Goal: Transaction & Acquisition: Download file/media

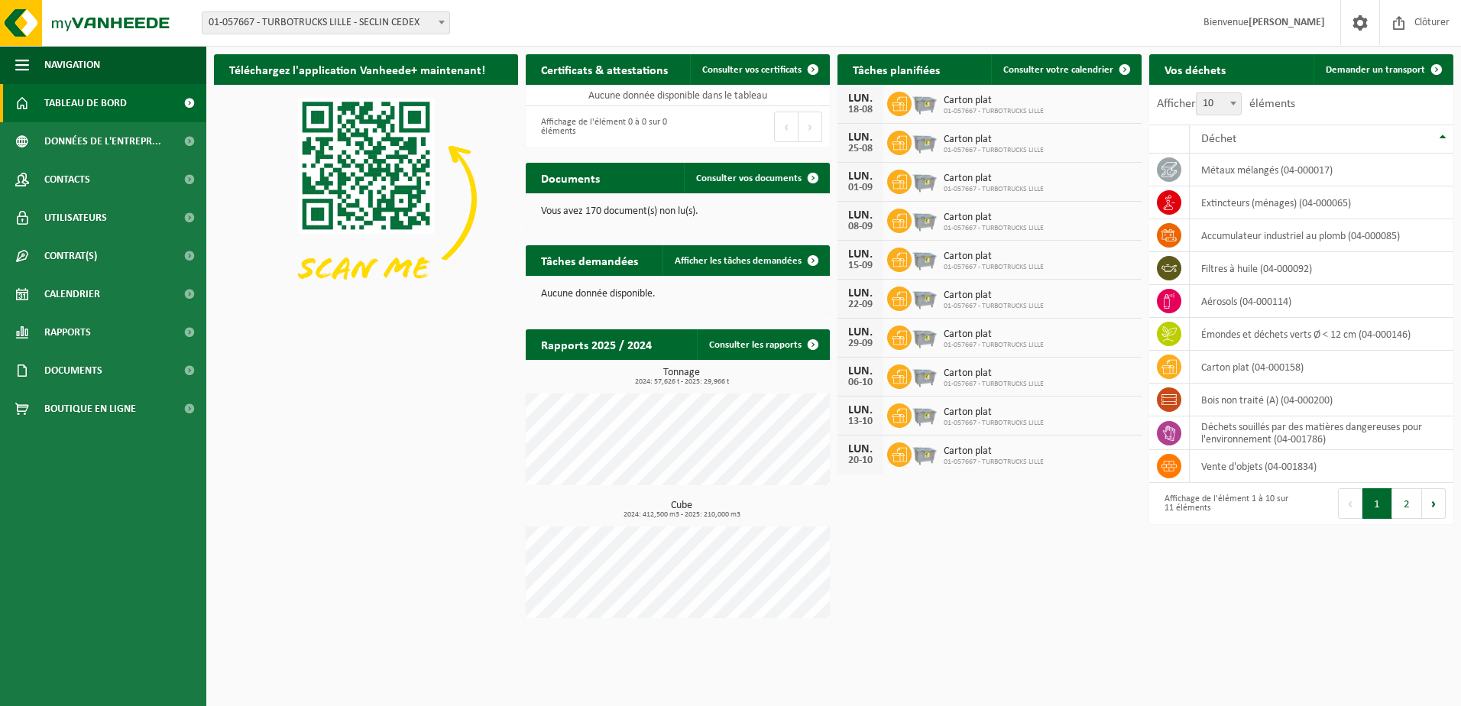
click at [371, 16] on span "01-057667 - TURBOTRUCKS LILLE - SECLIN CEDEX" at bounding box center [326, 22] width 247 height 21
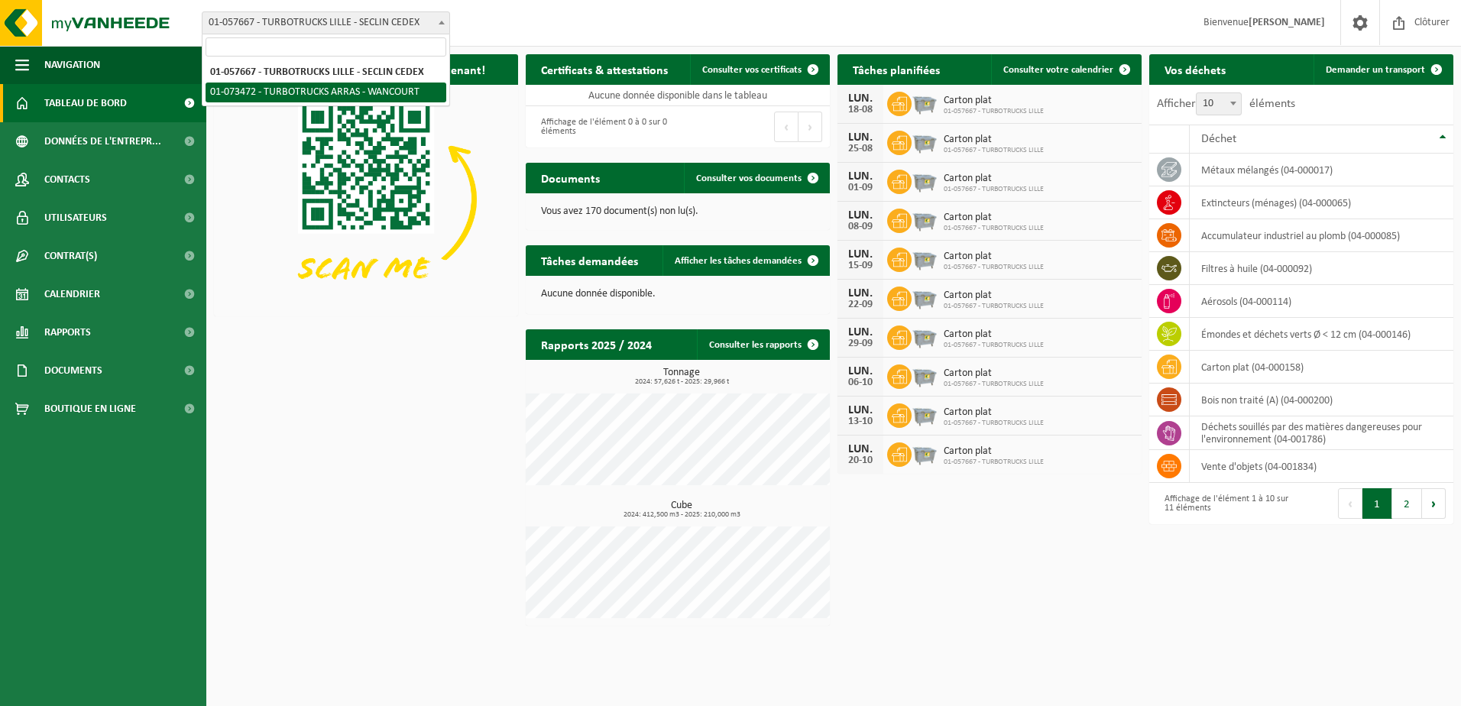
select select "31894"
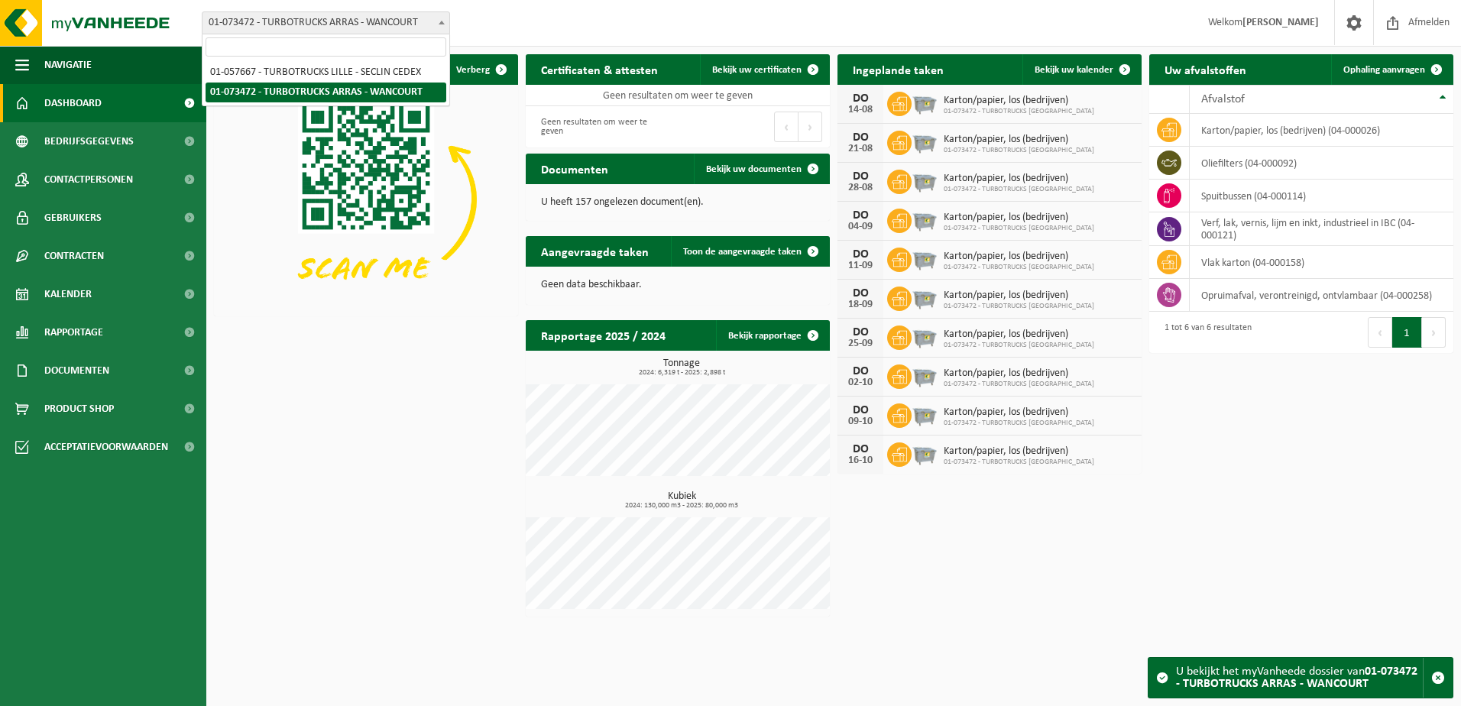
click at [390, 21] on span "01-073472 - TURBOTRUCKS ARRAS - WANCOURT" at bounding box center [326, 22] width 247 height 21
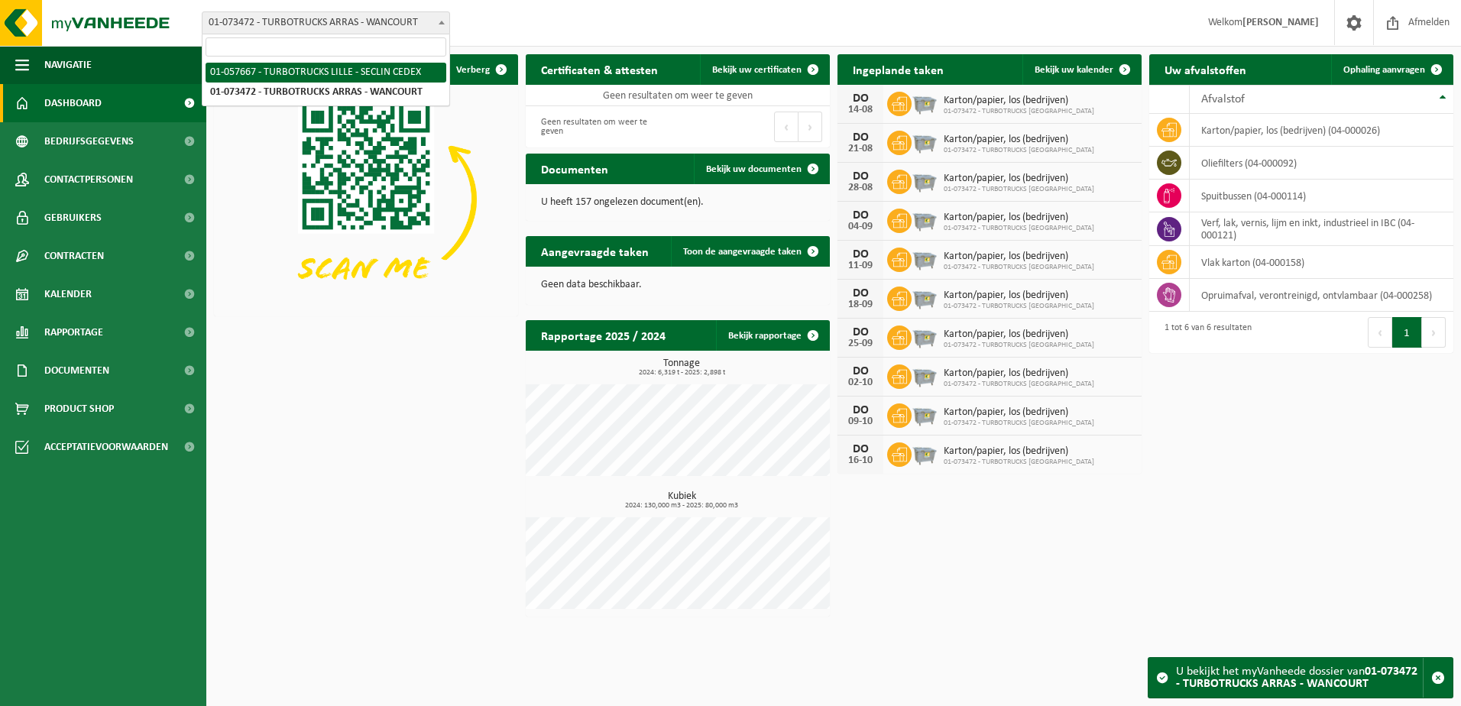
select select "31069"
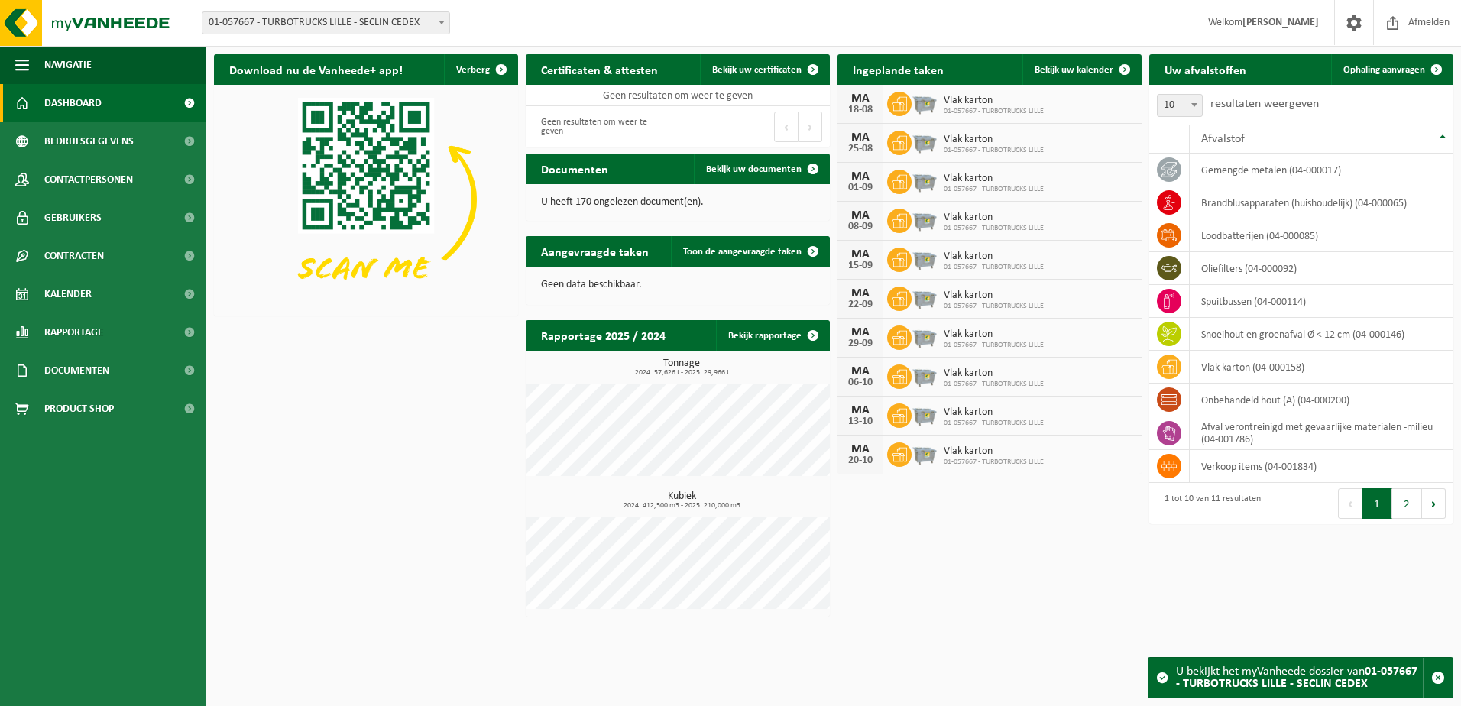
click at [372, 15] on span "01-057667 - TURBOTRUCKS LILLE - SECLIN CEDEX" at bounding box center [326, 22] width 247 height 21
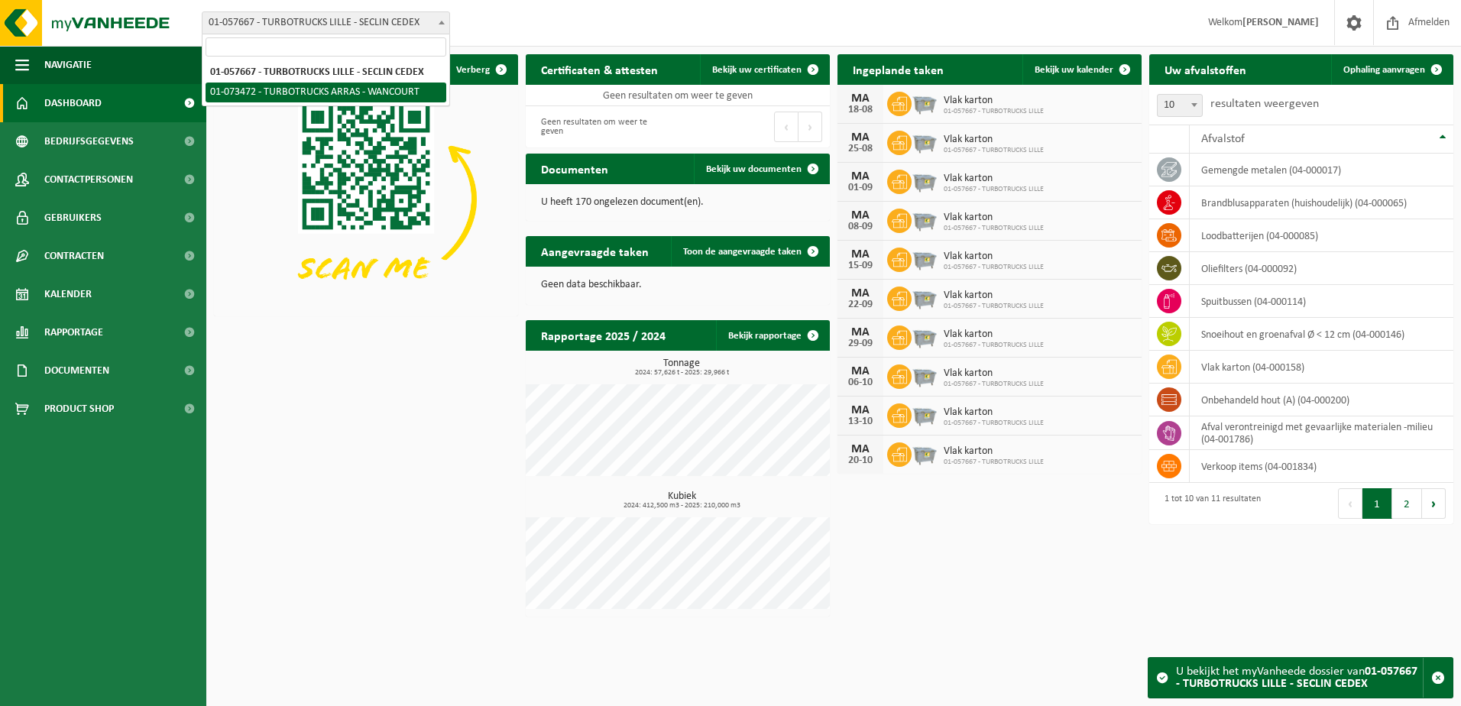
select select "31894"
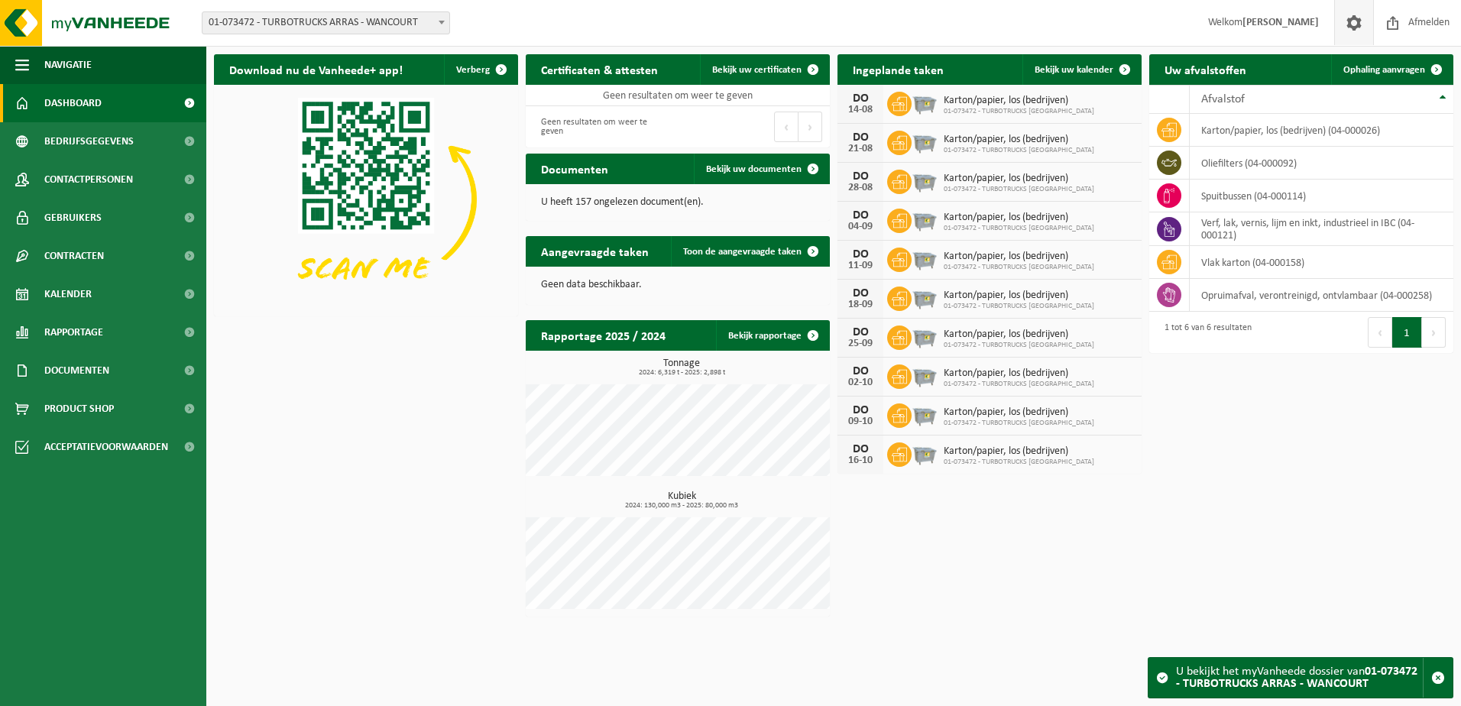
click at [1358, 22] on span at bounding box center [1354, 22] width 23 height 45
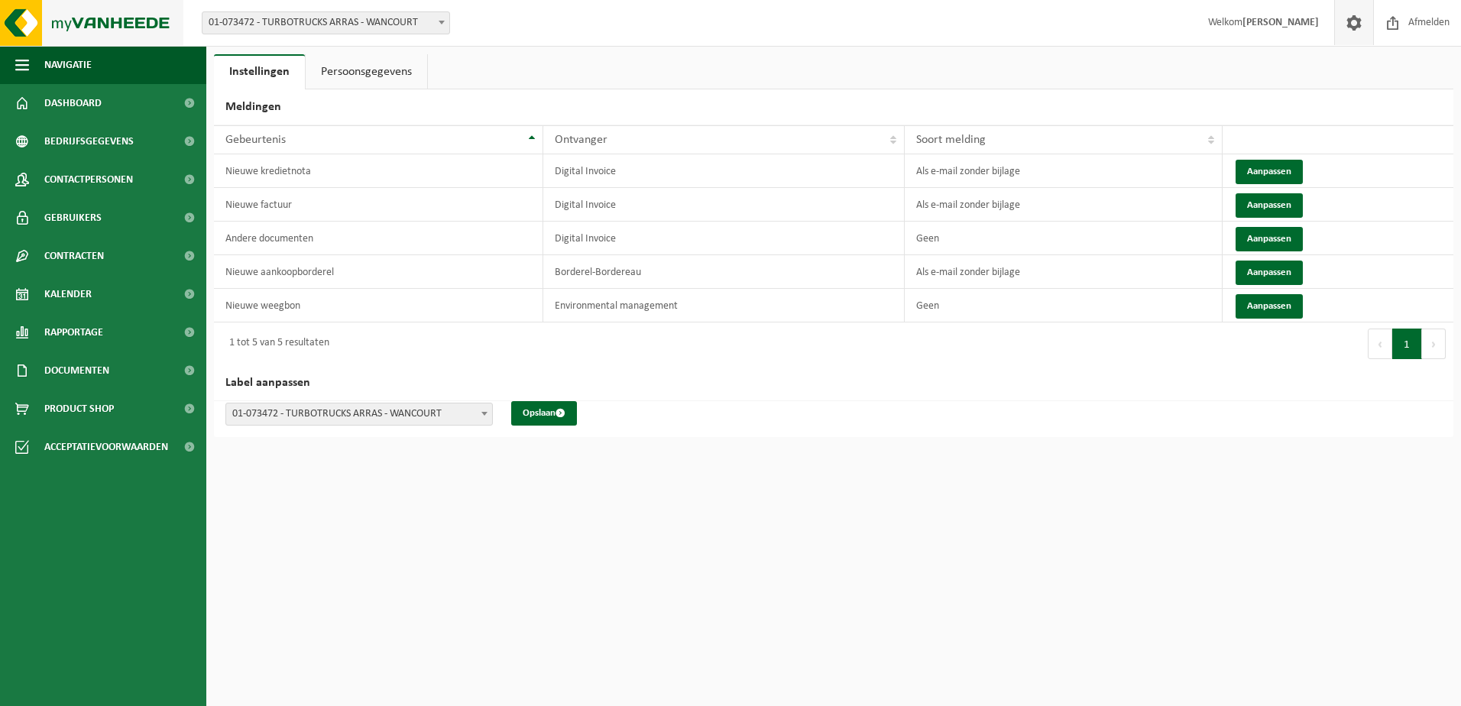
click at [44, 34] on img at bounding box center [91, 23] width 183 height 46
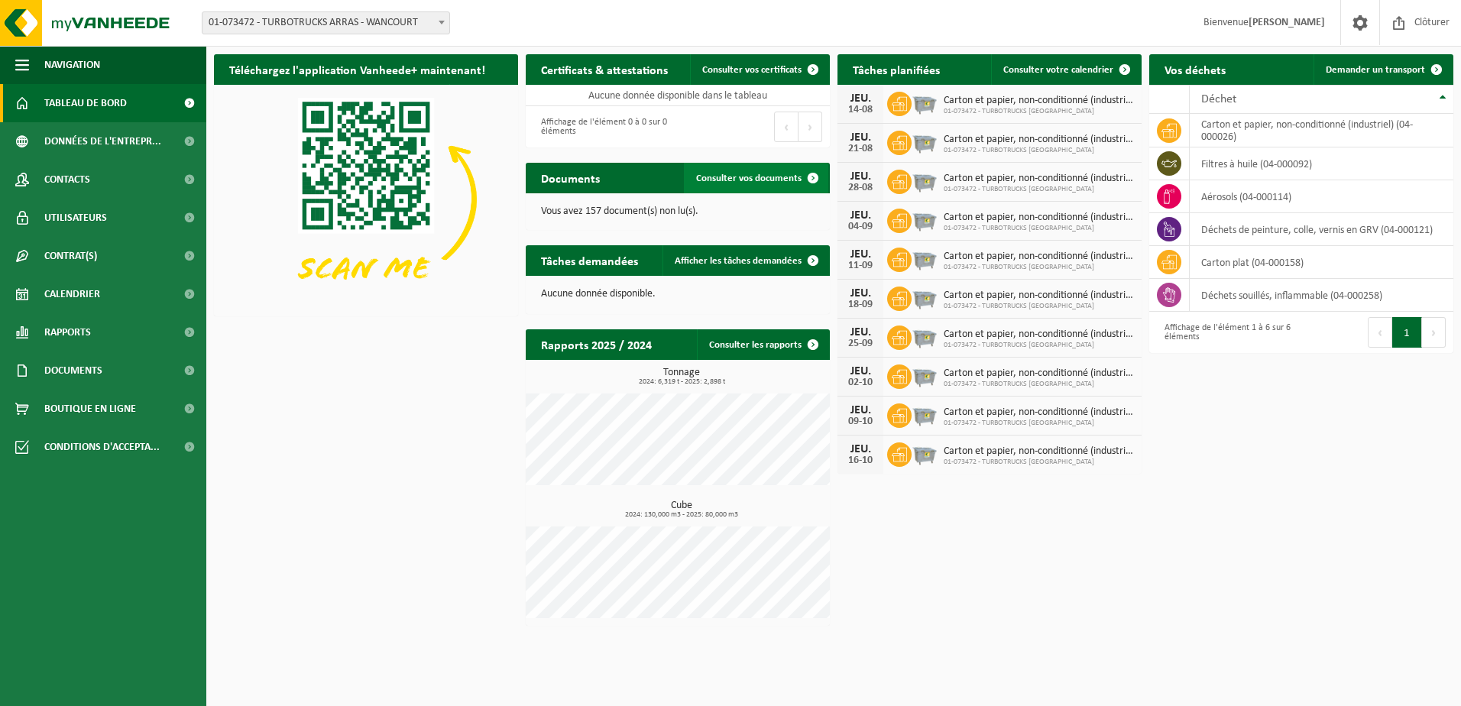
click at [773, 177] on span "Consulter vos documents" at bounding box center [748, 178] width 105 height 10
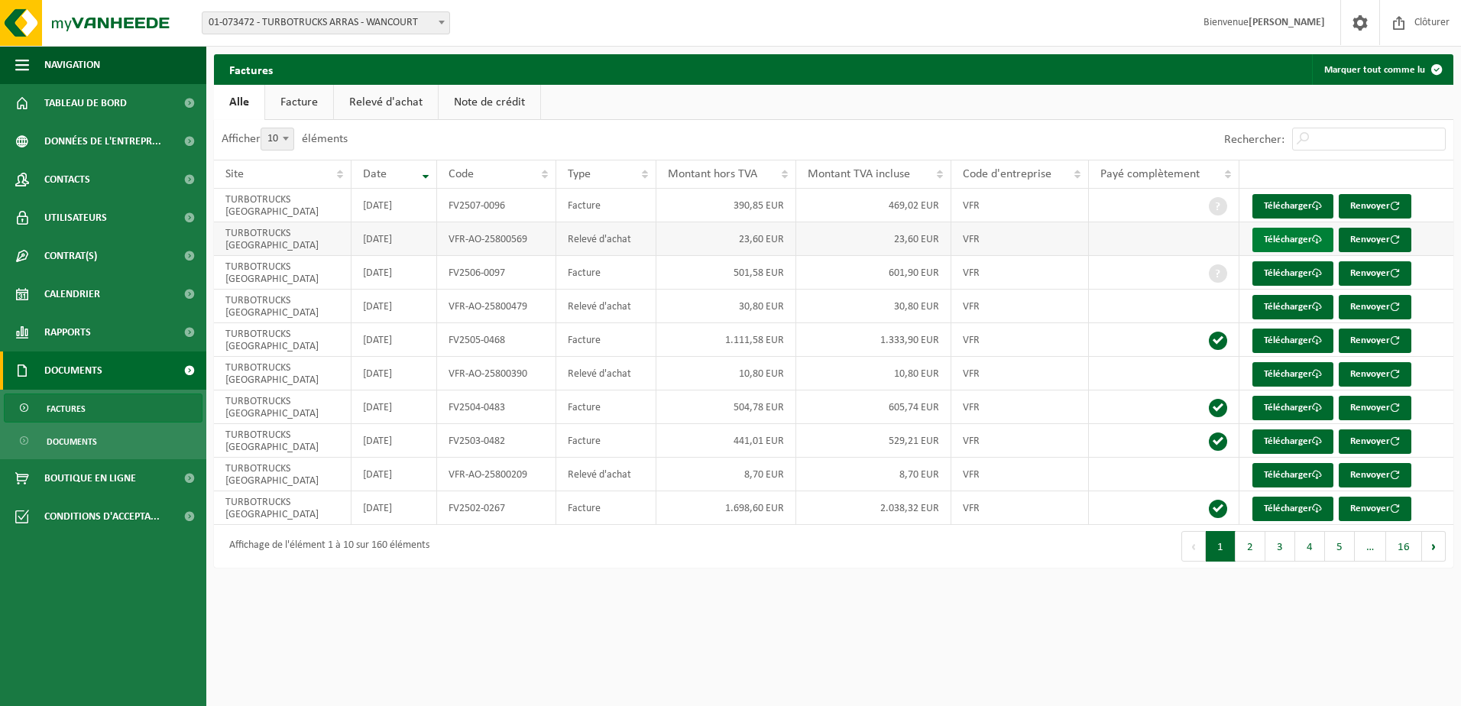
click at [1276, 239] on link "Télécharger" at bounding box center [1292, 240] width 81 height 24
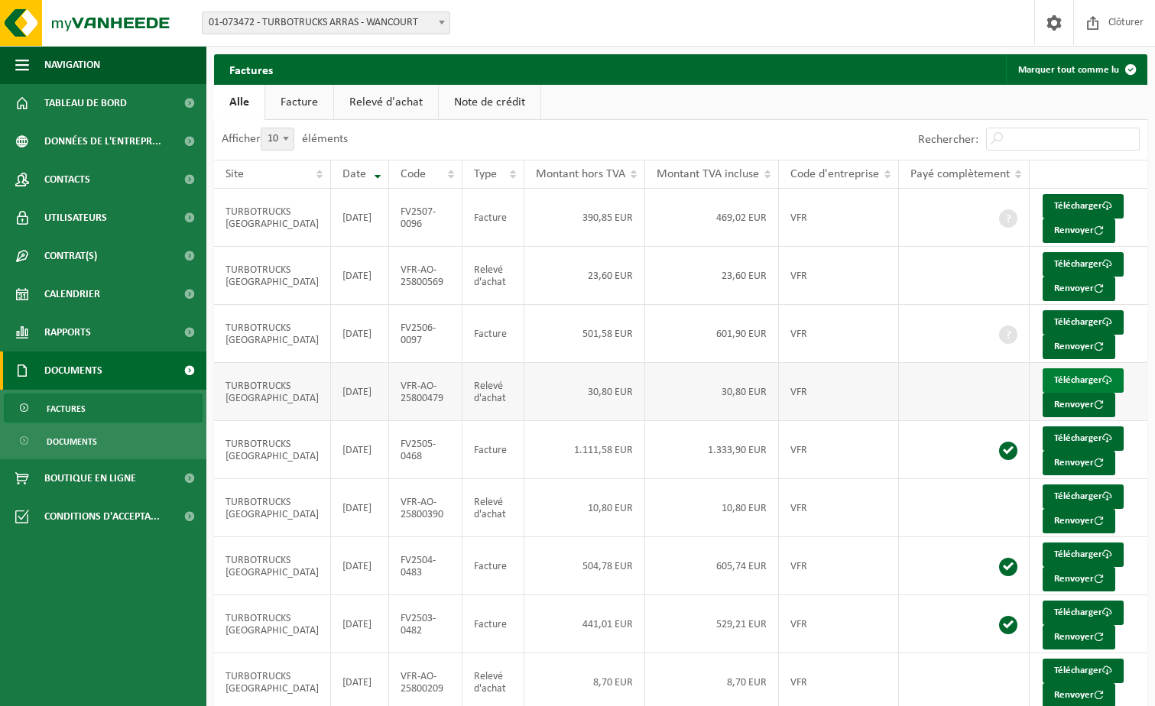
click at [1076, 377] on link "Télécharger" at bounding box center [1082, 380] width 81 height 24
click at [1072, 199] on link "Télécharger" at bounding box center [1082, 206] width 81 height 24
